Goal: Task Accomplishment & Management: Manage account settings

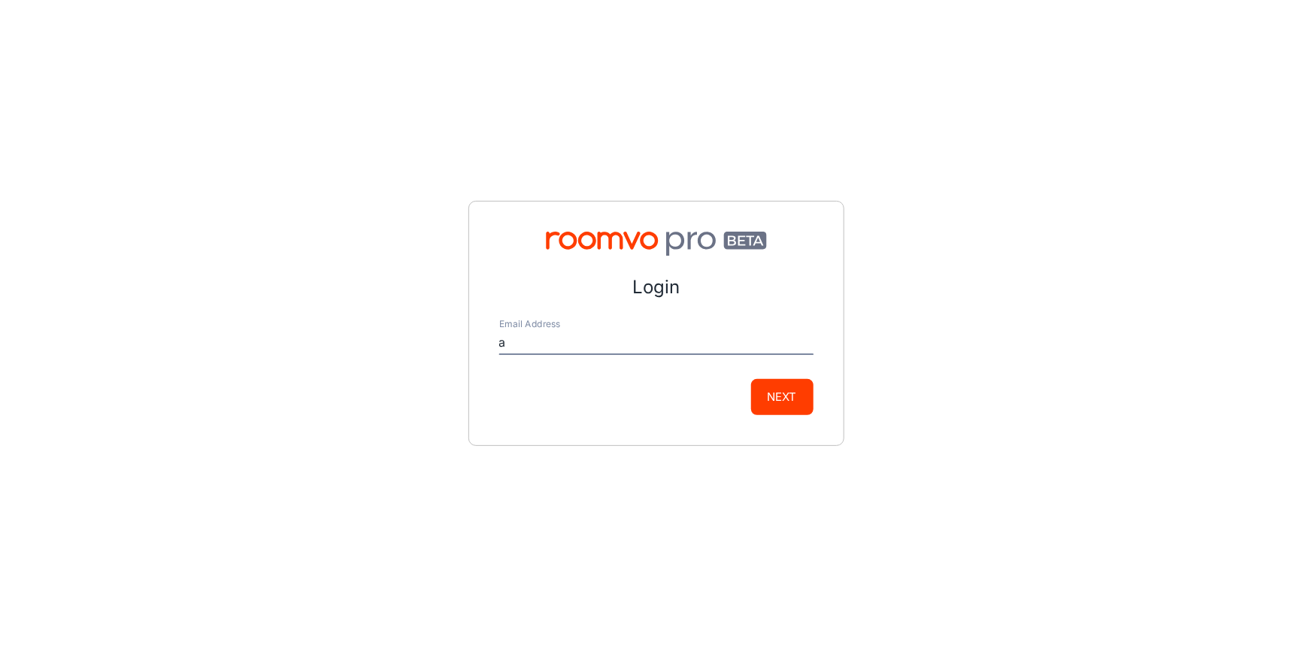
type input "alec@jdfinefloors.com"
click at [782, 400] on button "Next" at bounding box center [782, 397] width 62 height 36
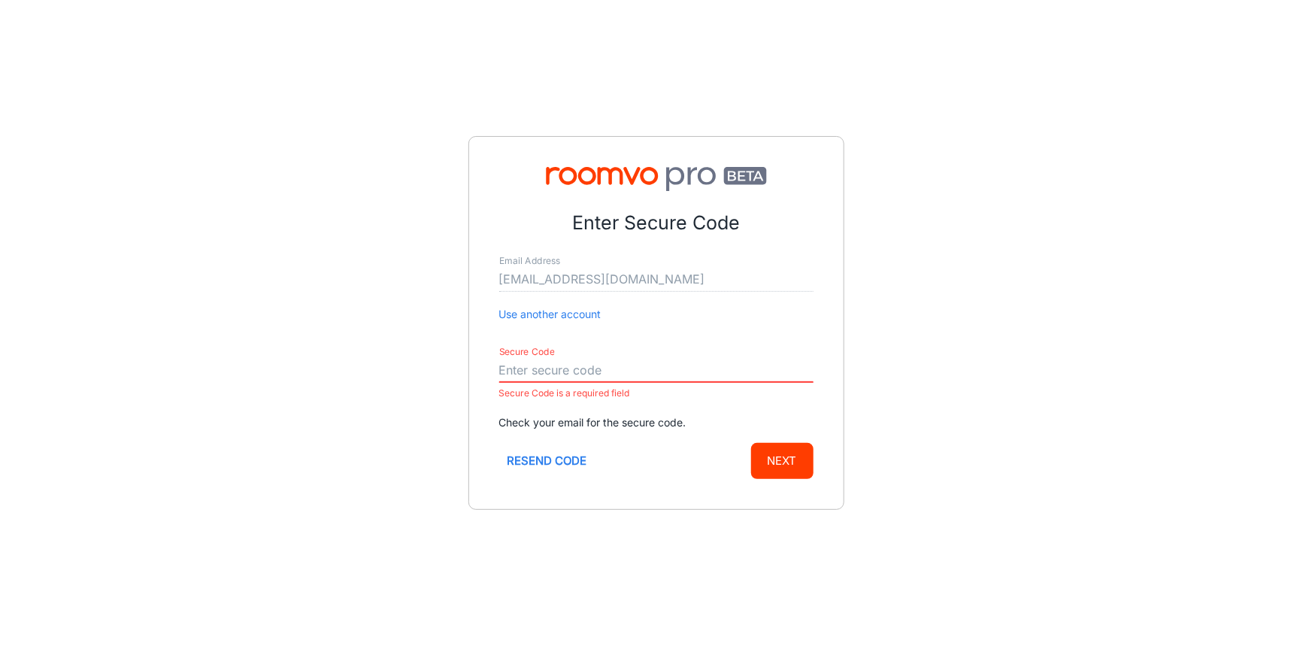
paste input "463062"
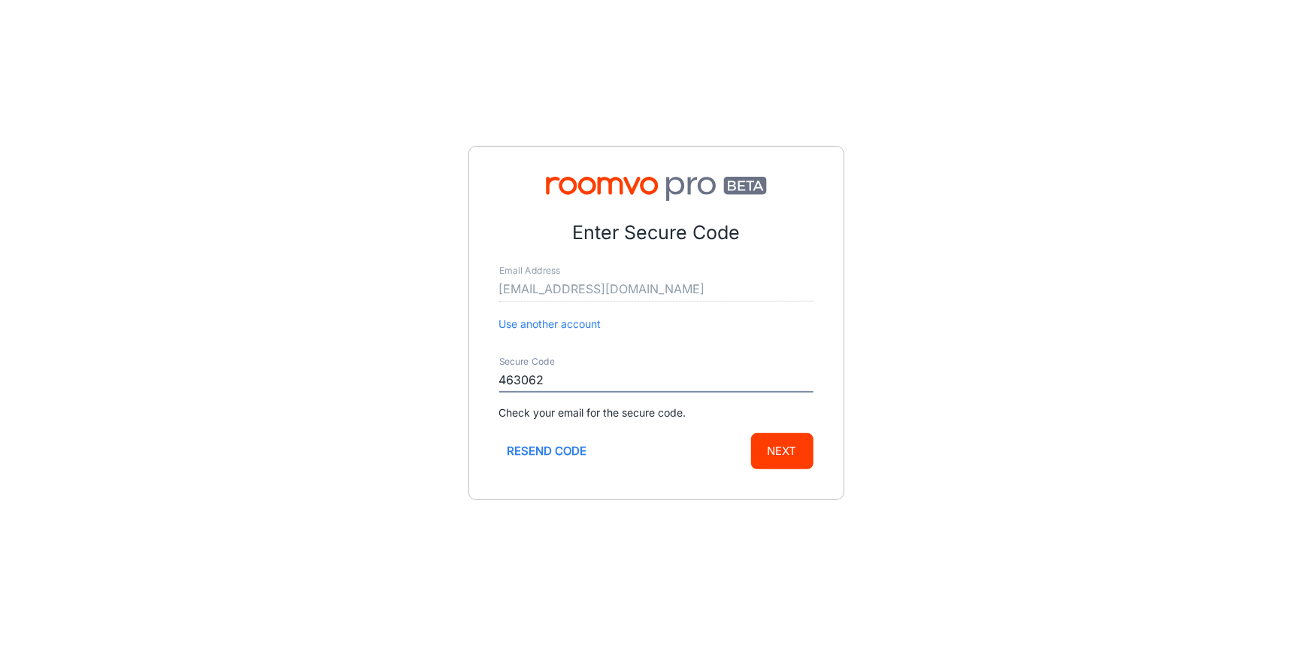
type input "463062"
click at [757, 447] on button "Next" at bounding box center [782, 451] width 62 height 36
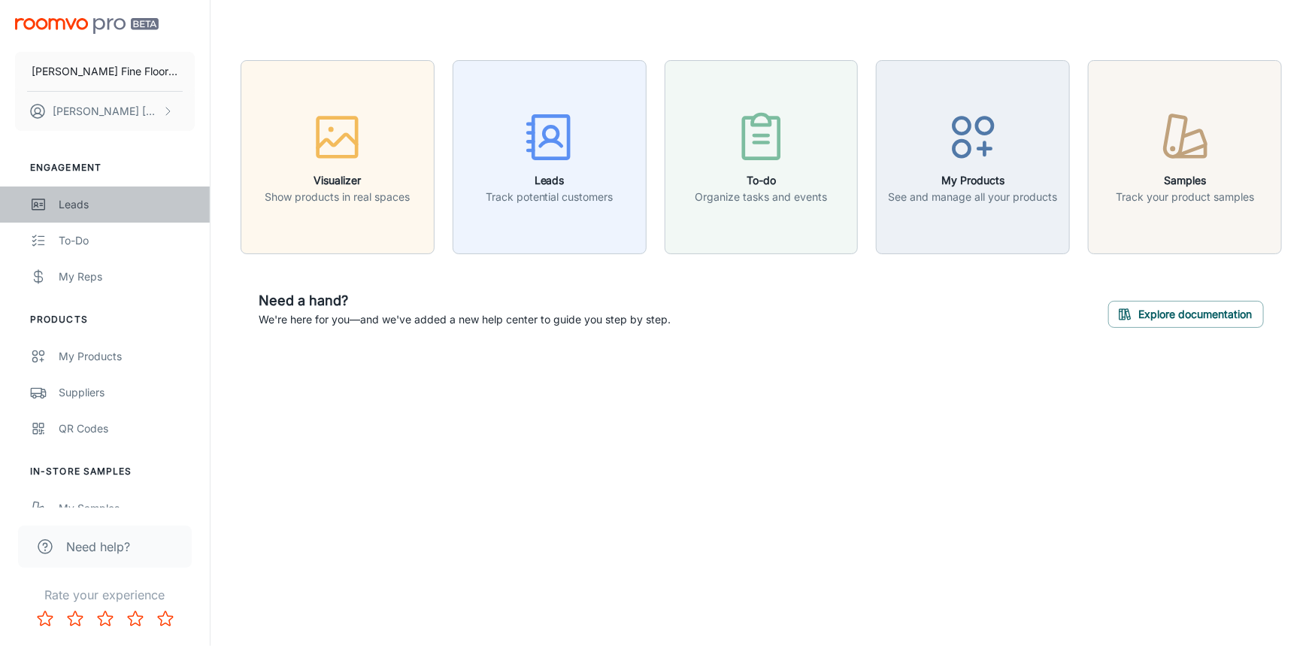
click at [77, 210] on div "Leads" at bounding box center [127, 204] width 136 height 17
